Goal: Task Accomplishment & Management: Use online tool/utility

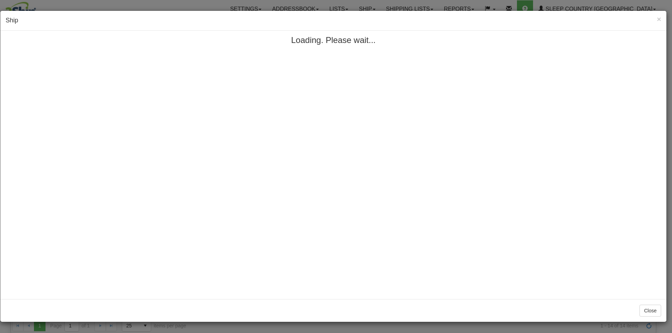
select select "7603"
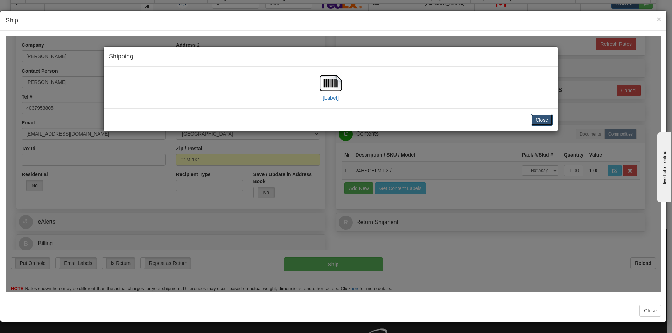
click at [535, 121] on button "Close" at bounding box center [542, 120] width 22 height 12
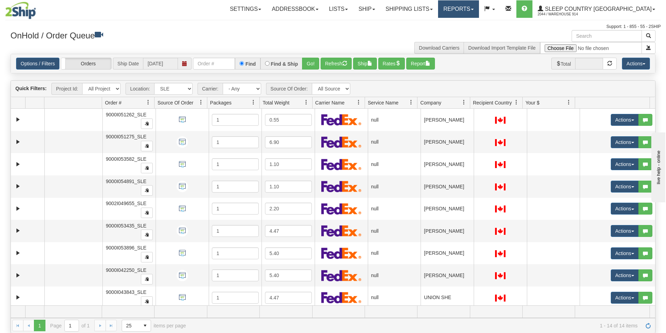
click at [479, 9] on link "Reports" at bounding box center [458, 8] width 41 height 17
click at [479, 24] on link "Standard" at bounding box center [447, 24] width 64 height 9
click at [474, 9] on span at bounding box center [472, 9] width 3 height 1
click at [380, 12] on link "Ship" at bounding box center [366, 8] width 27 height 17
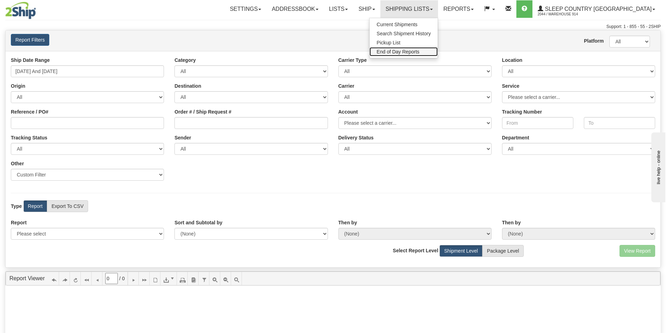
click at [419, 52] on span "End of Day Reports" at bounding box center [398, 52] width 43 height 6
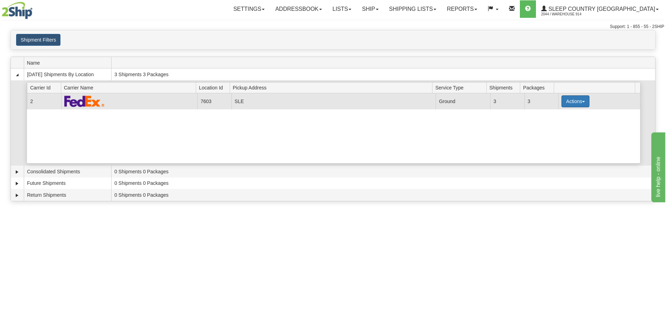
click at [582, 102] on span "button" at bounding box center [583, 101] width 3 height 1
click at [559, 123] on link "Close" at bounding box center [561, 123] width 56 height 9
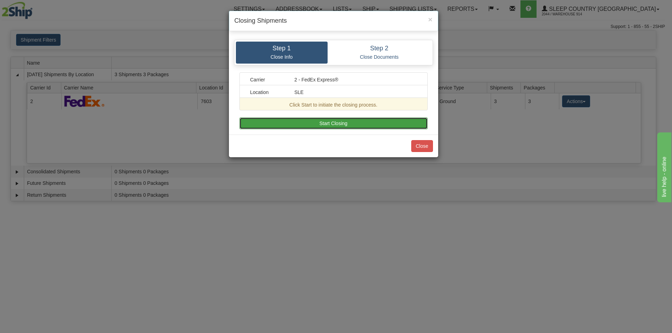
click at [351, 125] on button "Start Closing" at bounding box center [333, 124] width 188 height 12
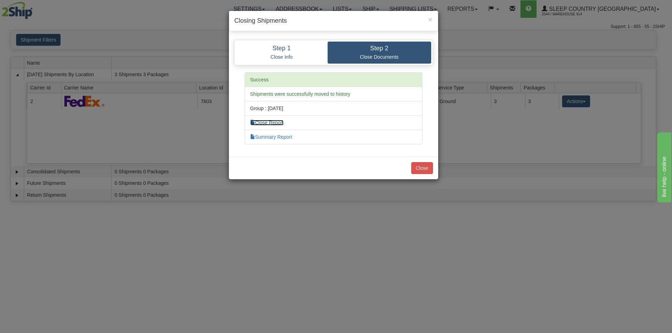
click at [275, 124] on link "Close Report" at bounding box center [267, 123] width 34 height 6
